Goal: Navigation & Orientation: Find specific page/section

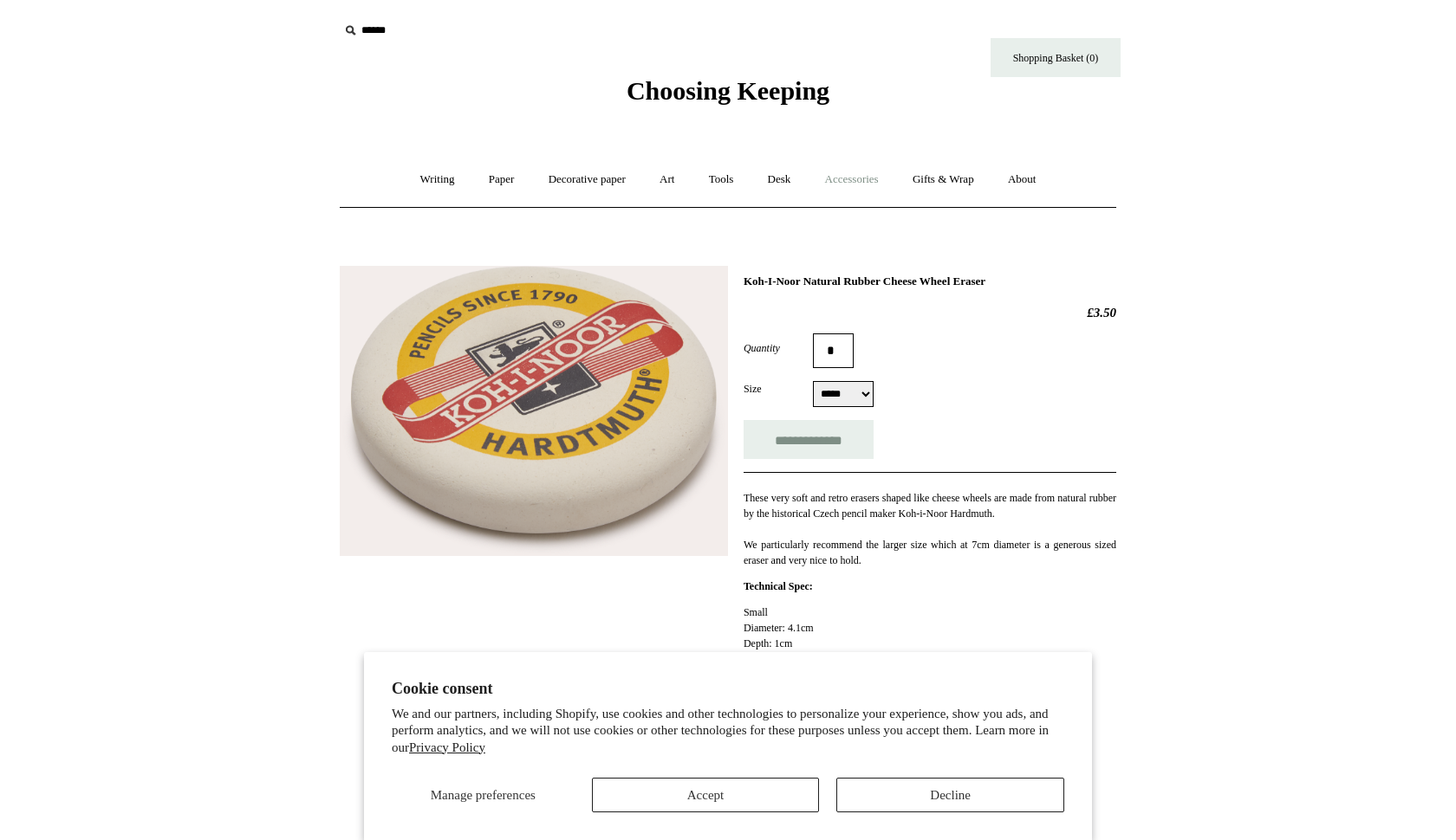
click at [872, 181] on link "Accessories +" at bounding box center [851, 179] width 85 height 46
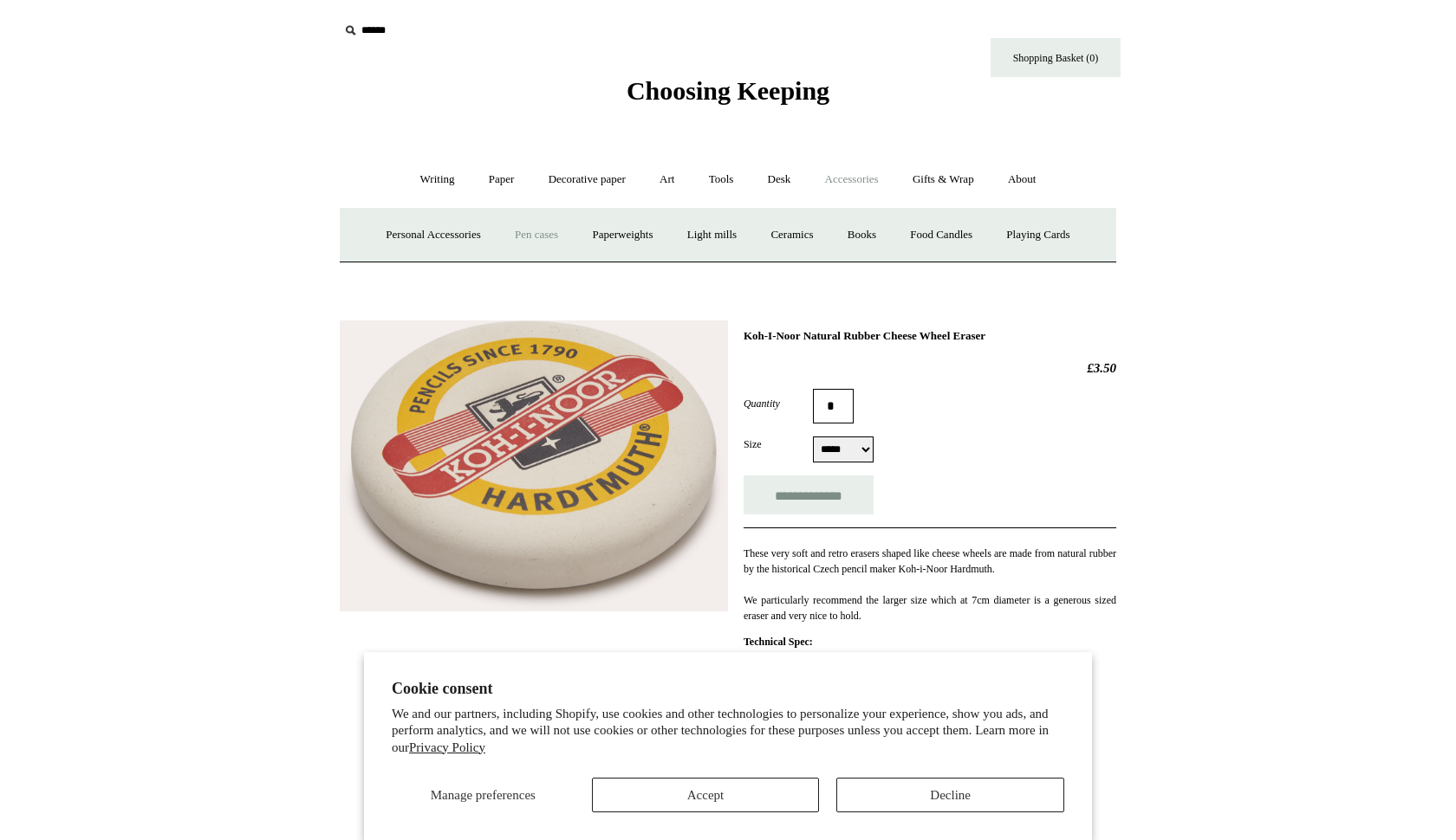
click at [523, 231] on link "Pen cases" at bounding box center [536, 236] width 74 height 46
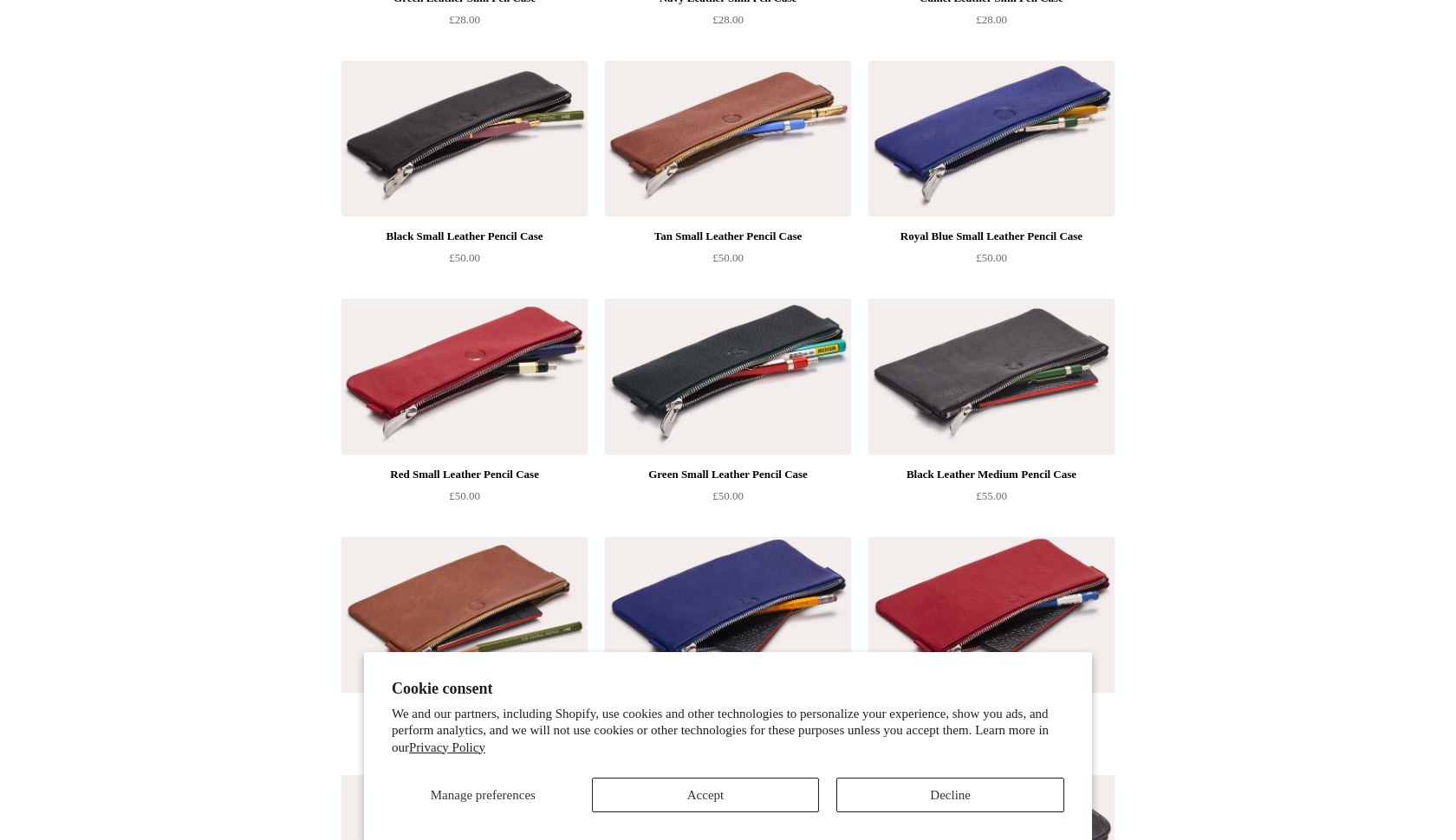
scroll to position [645, 0]
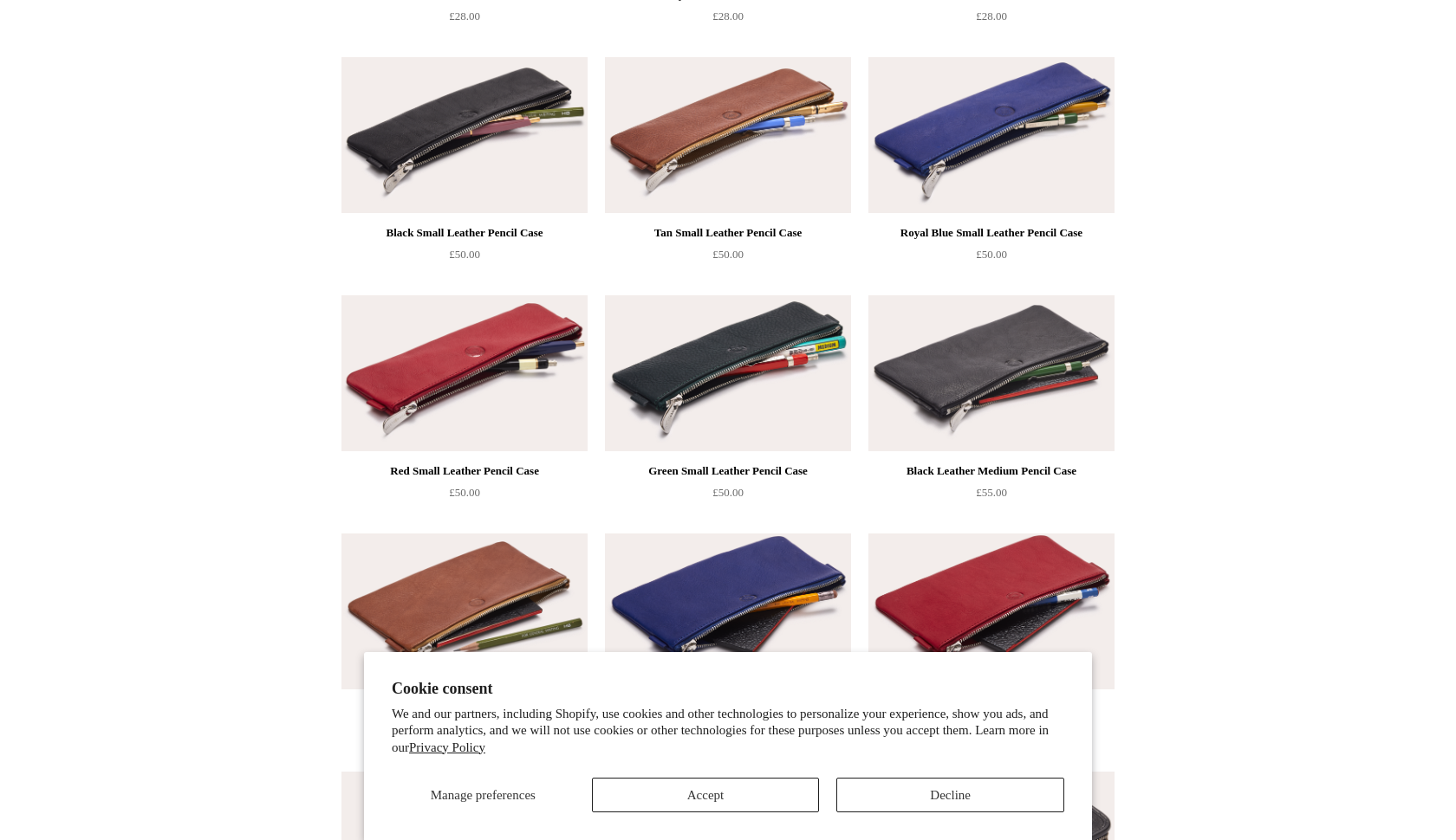
click at [440, 359] on img at bounding box center [464, 374] width 246 height 156
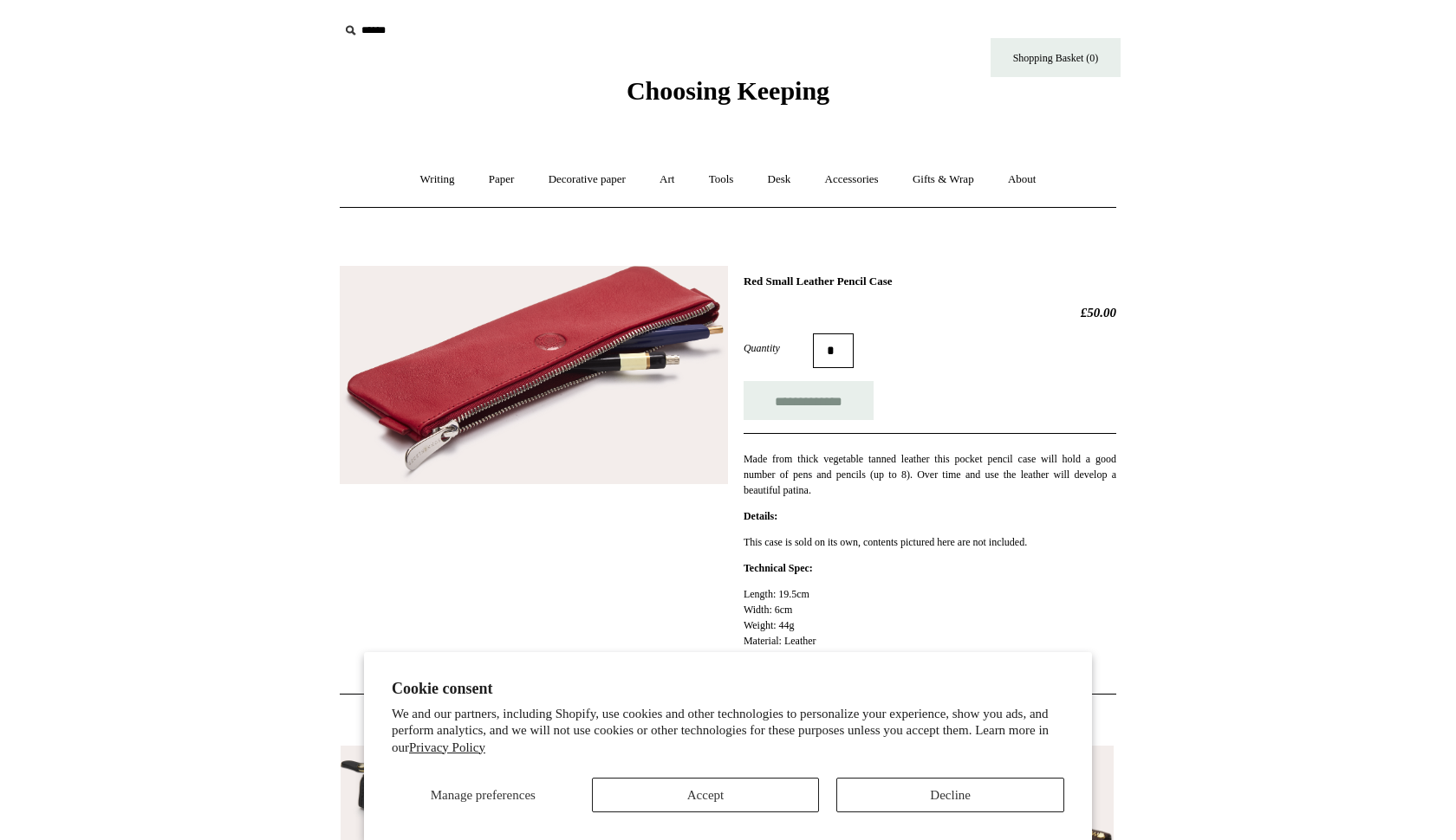
click at [749, 803] on button "Accept" at bounding box center [706, 795] width 228 height 34
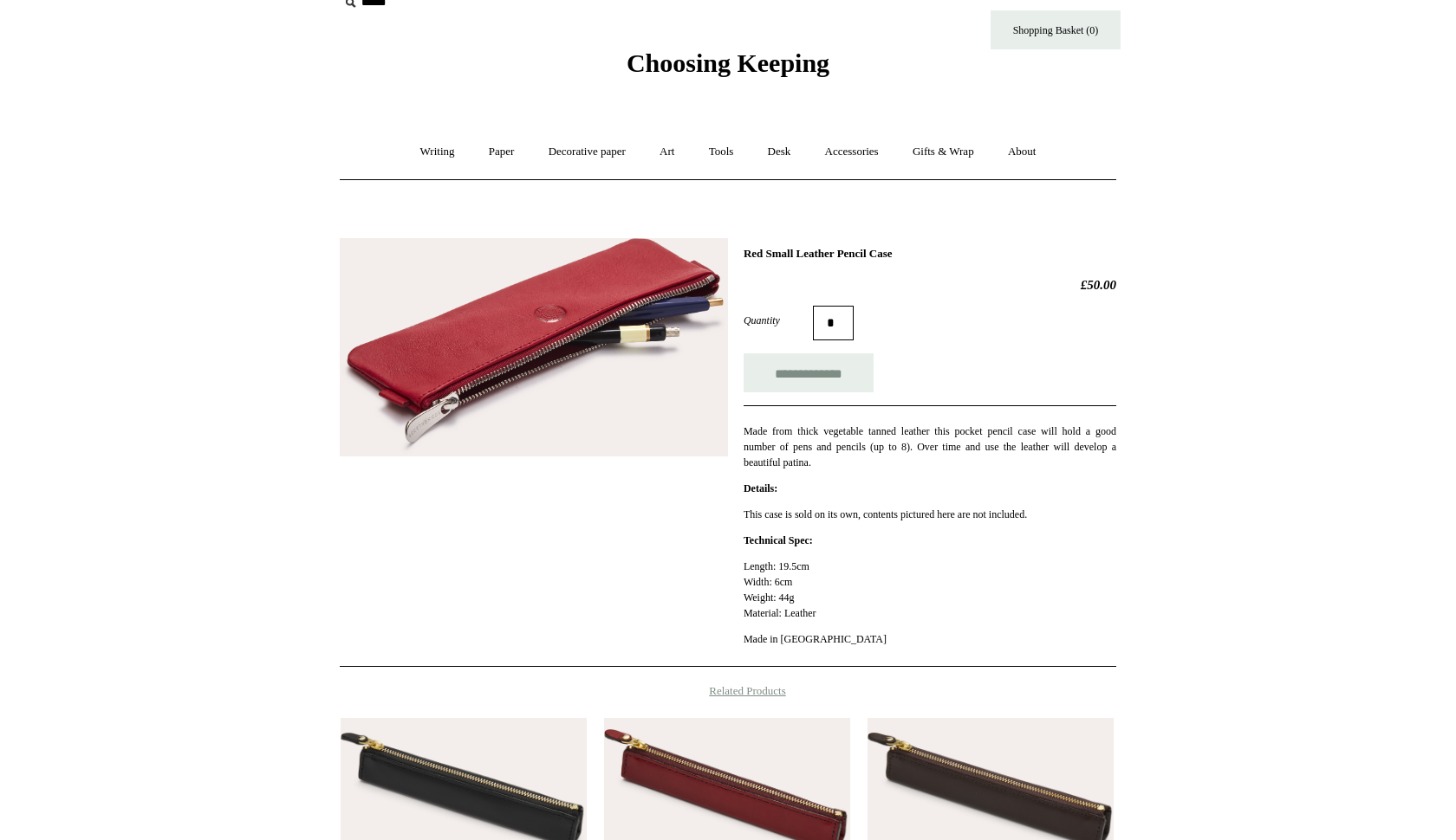
scroll to position [28, 0]
click at [555, 316] on img at bounding box center [533, 347] width 388 height 218
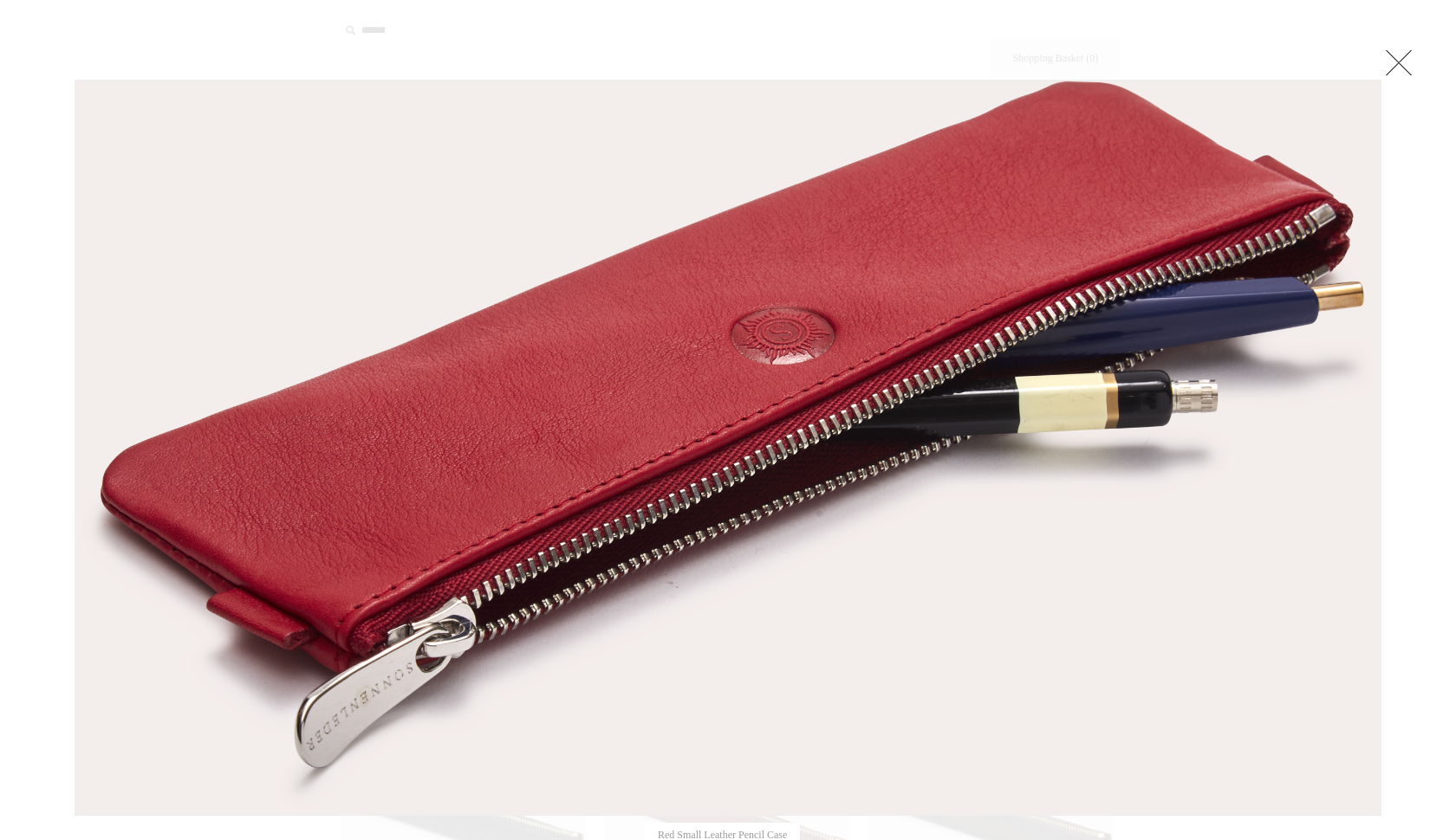
scroll to position [0, 0]
click at [1403, 72] on link at bounding box center [1399, 62] width 34 height 34
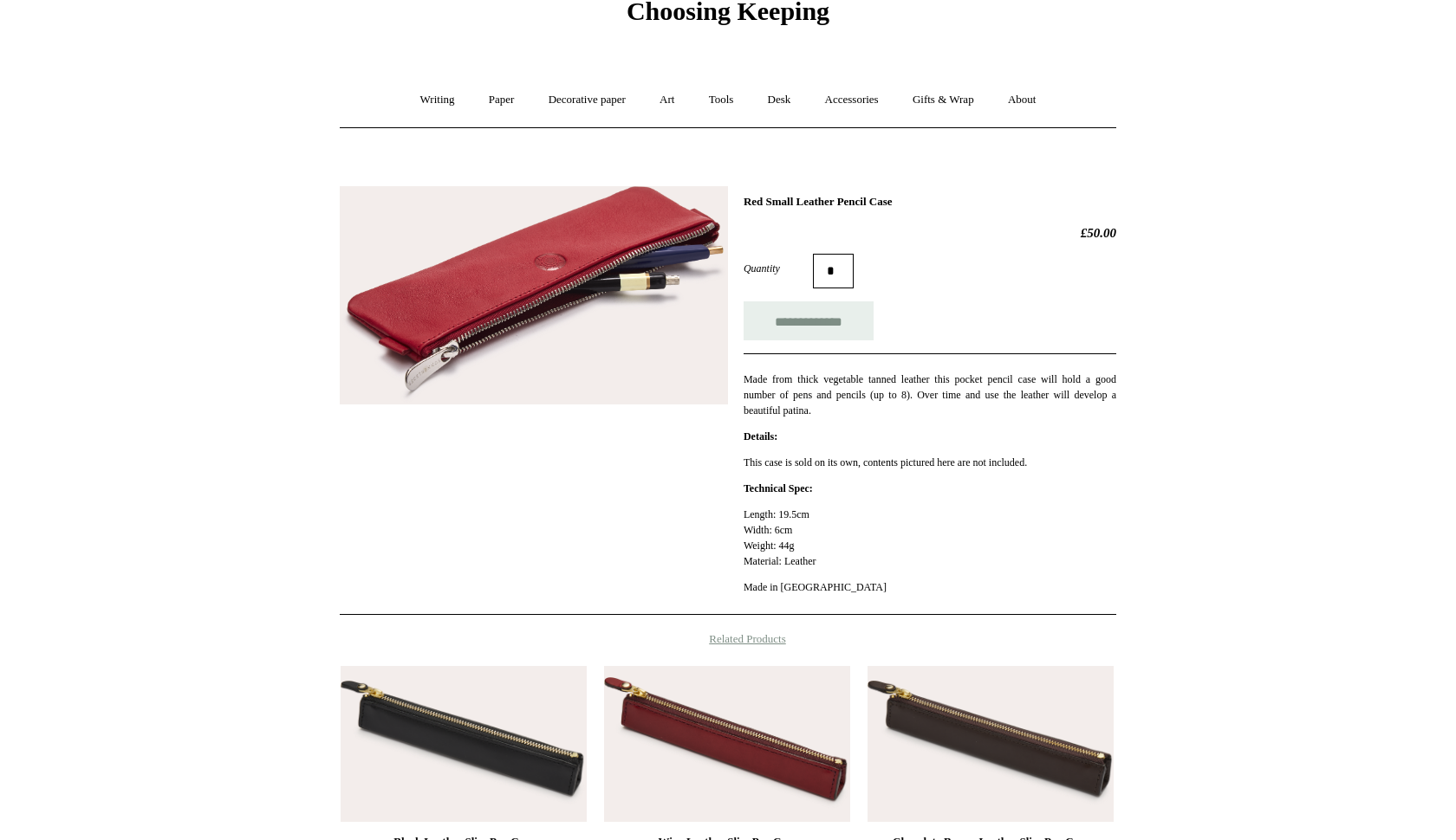
scroll to position [75, 0]
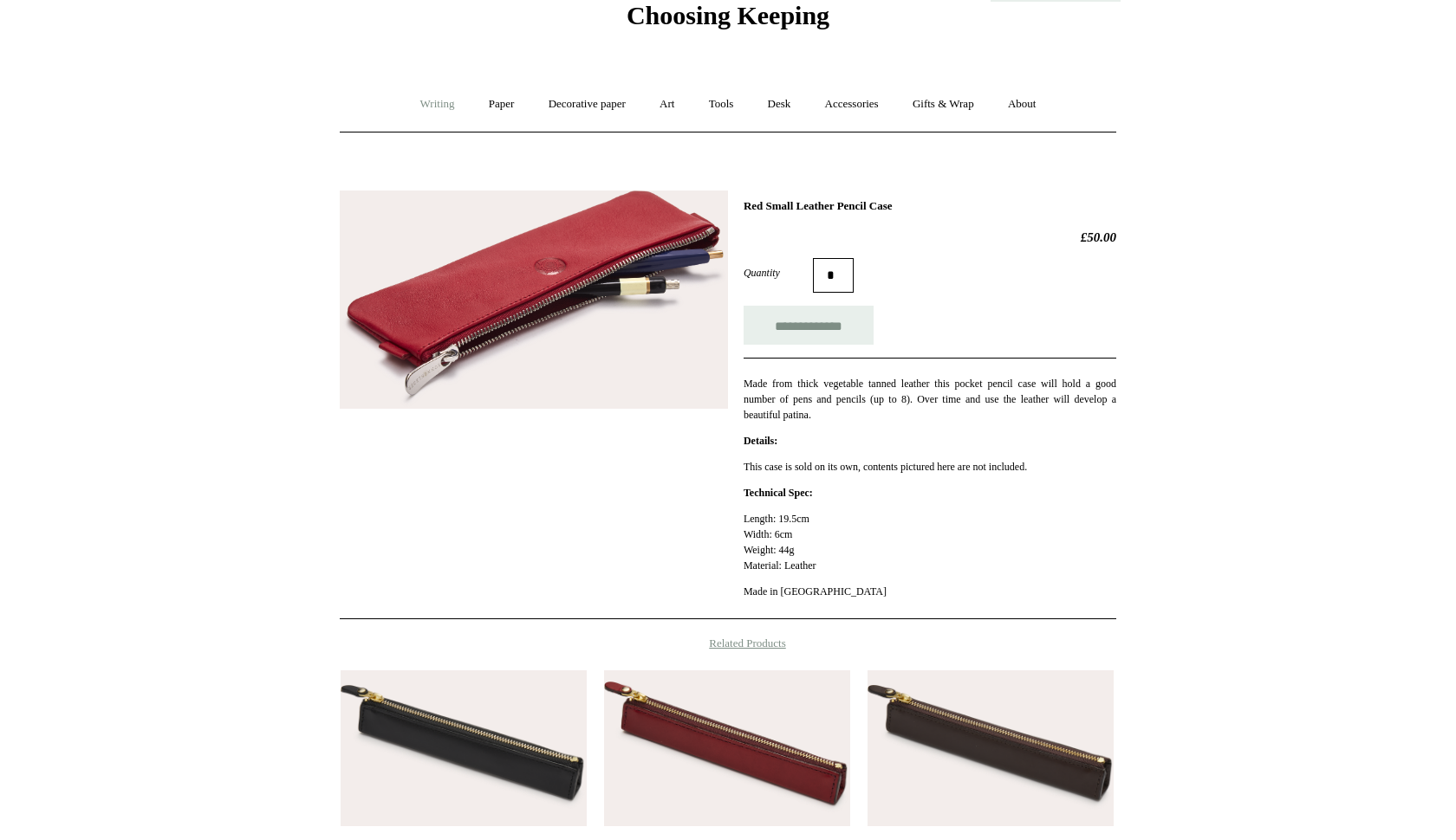
click at [426, 101] on link "Writing +" at bounding box center [437, 104] width 66 height 46
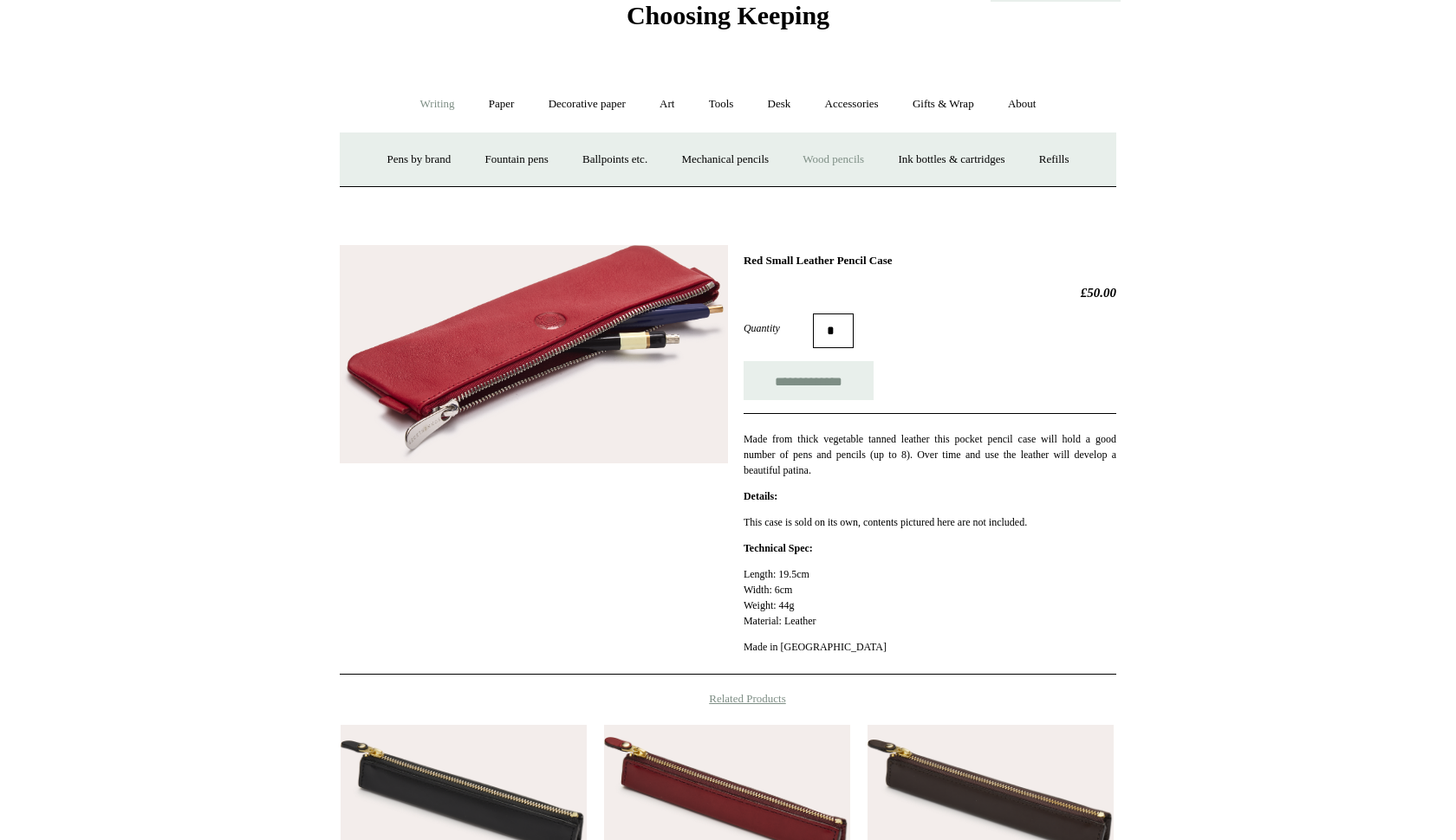
click at [851, 157] on link "Wood pencils +" at bounding box center [832, 160] width 92 height 46
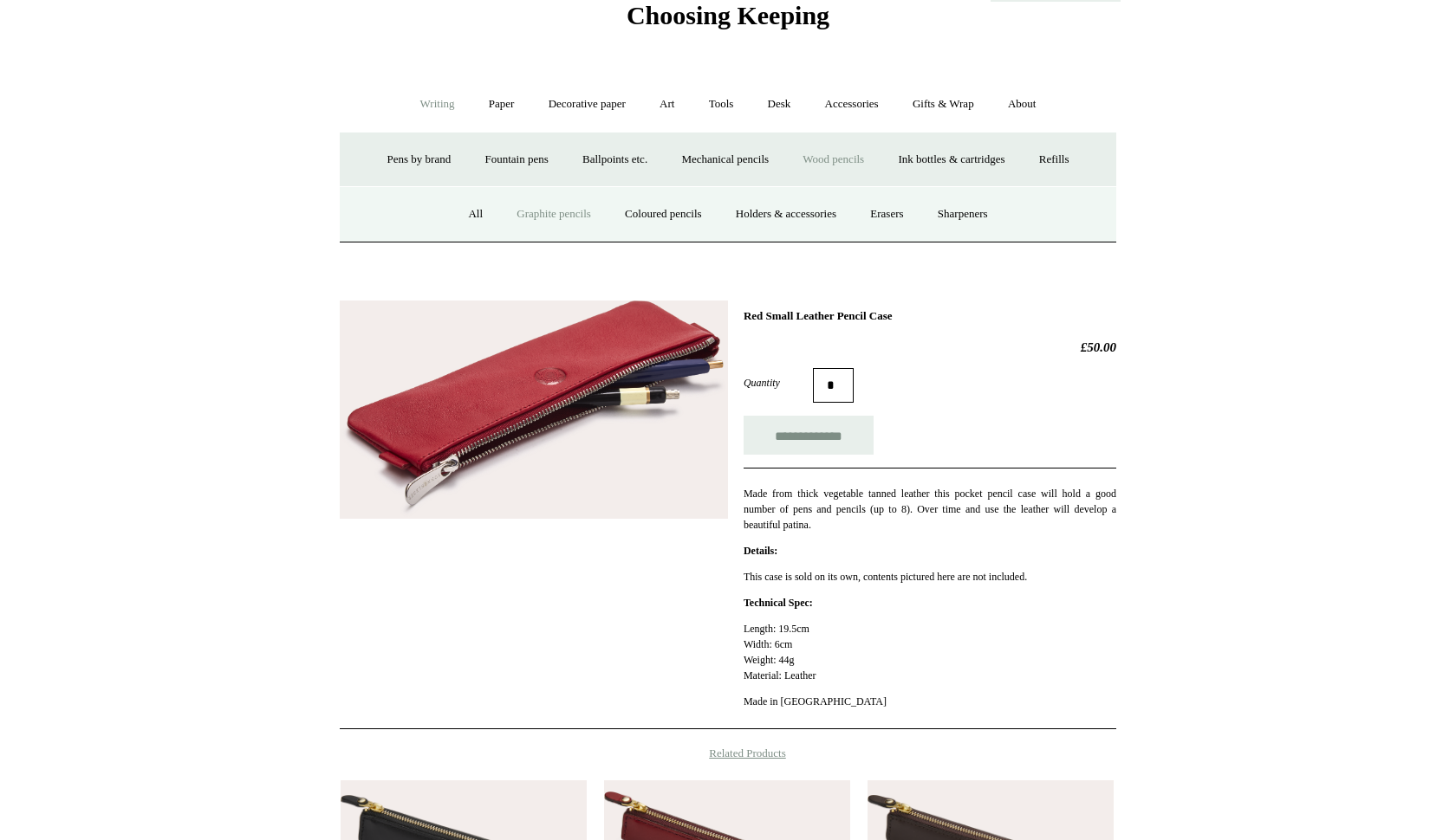
click at [526, 212] on link "Graphite pencils" at bounding box center [553, 215] width 106 height 46
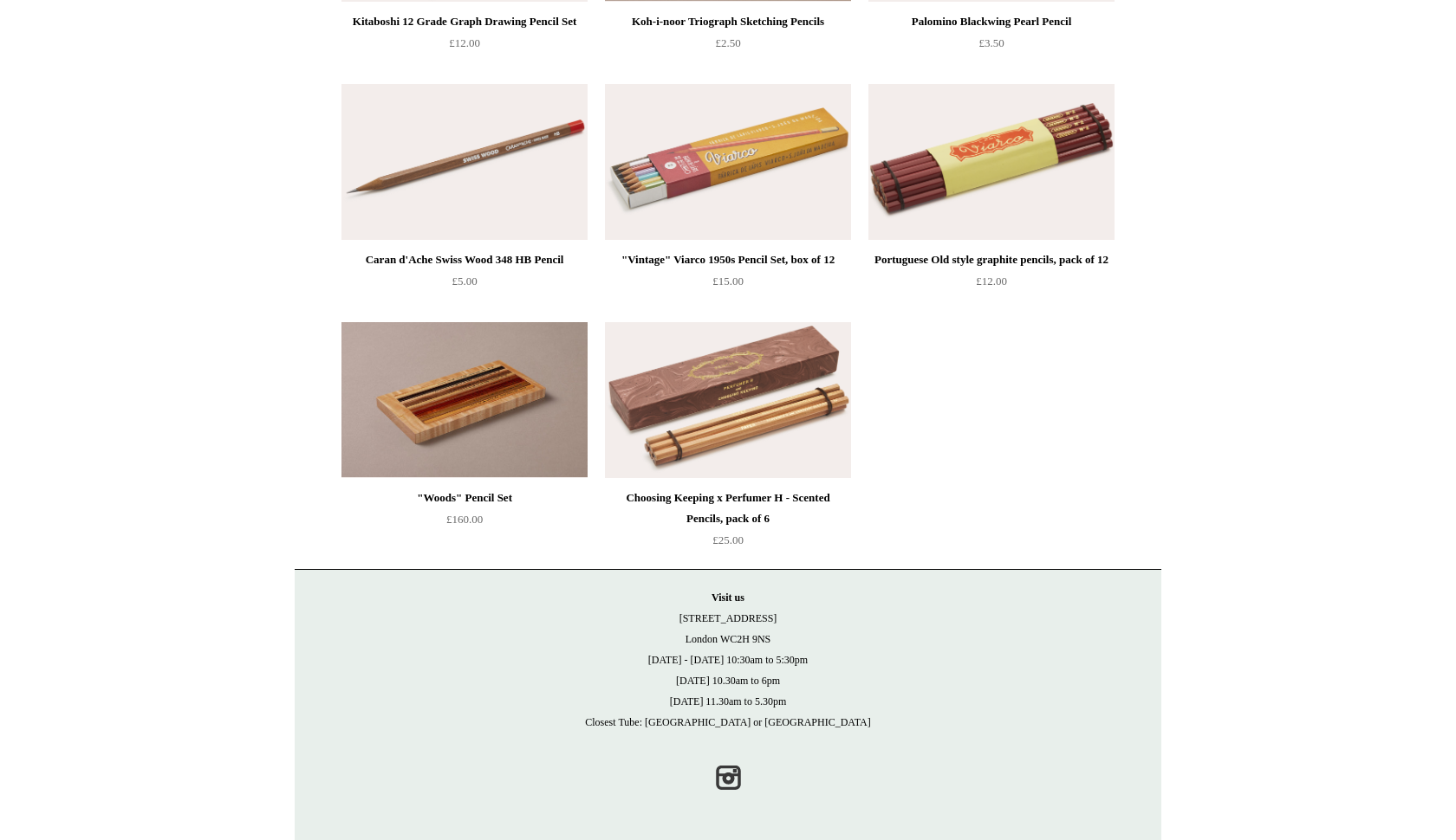
scroll to position [1094, 0]
click at [954, 158] on img at bounding box center [992, 163] width 246 height 156
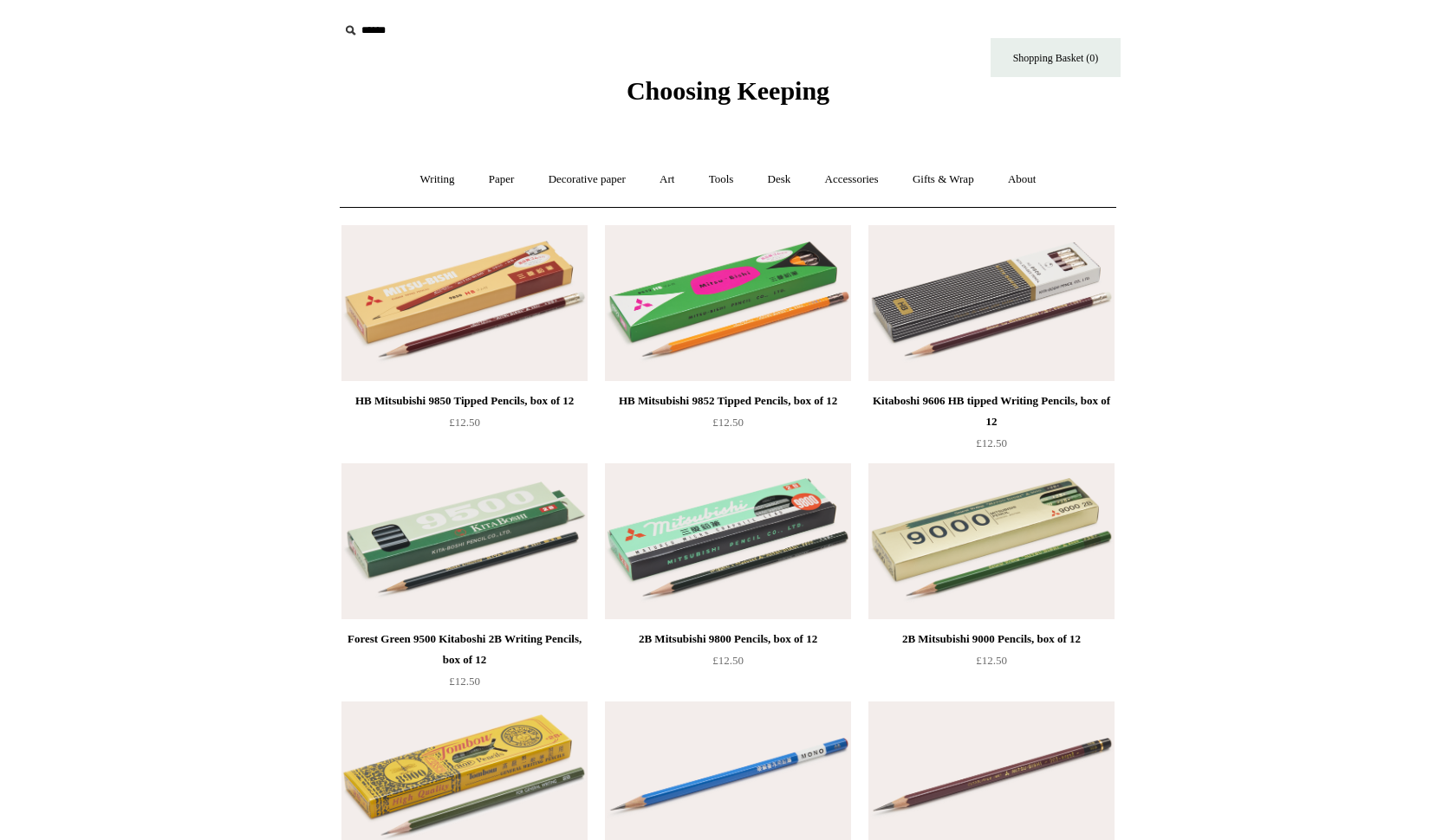
scroll to position [0, 0]
click at [442, 179] on link "Writing +" at bounding box center [437, 179] width 66 height 46
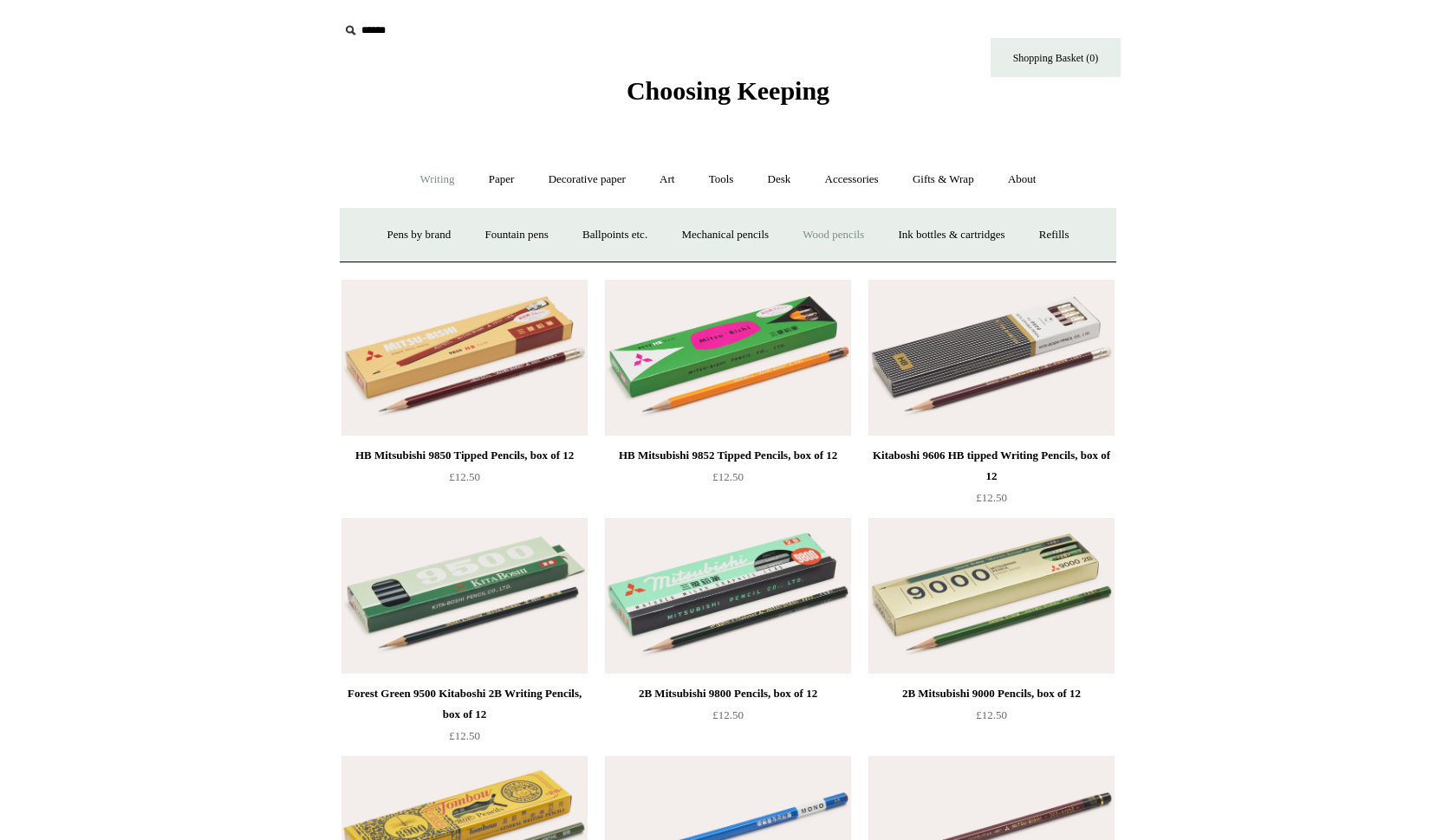
click at [836, 237] on link "Wood pencils +" at bounding box center [832, 236] width 92 height 46
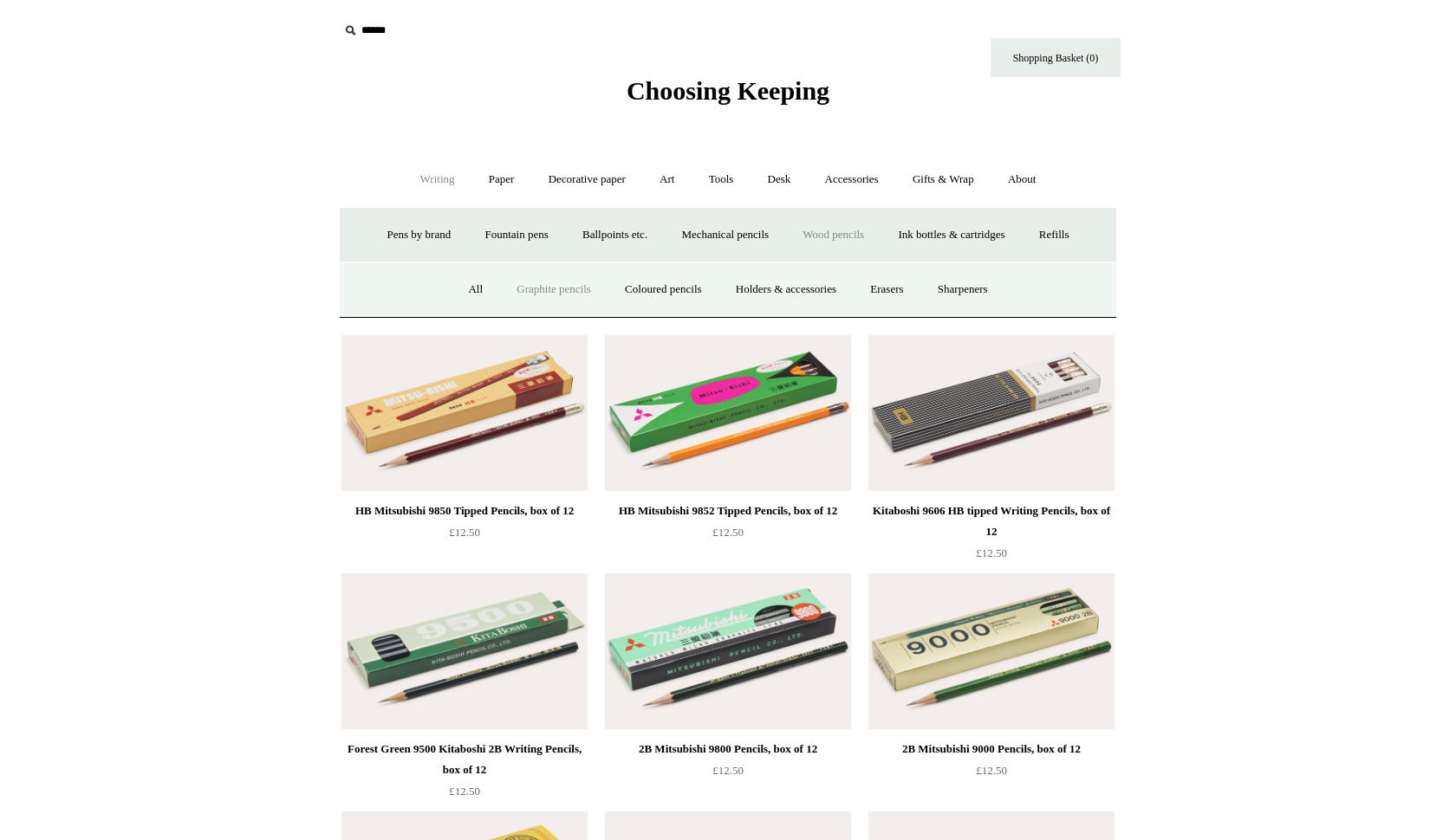
click at [512, 289] on link "Graphite pencils" at bounding box center [553, 290] width 106 height 46
